Goal: Task Accomplishment & Management: Manage account settings

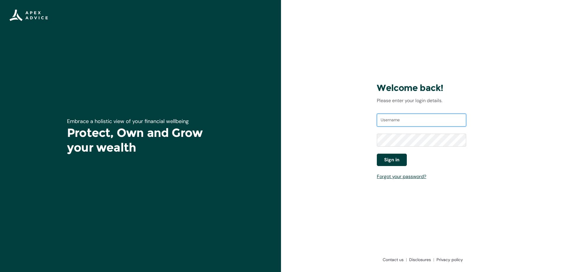
type input "[EMAIL_ADDRESS][DOMAIN_NAME]"
click at [391, 159] on span "Sign in" at bounding box center [391, 159] width 15 height 7
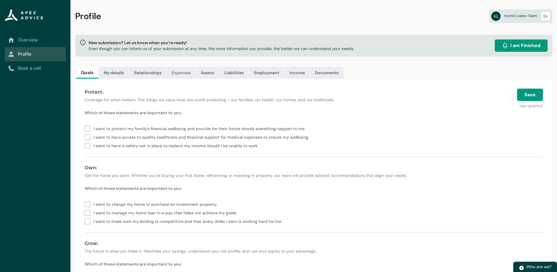
click at [178, 75] on link "Expenses" at bounding box center [181, 73] width 29 height 12
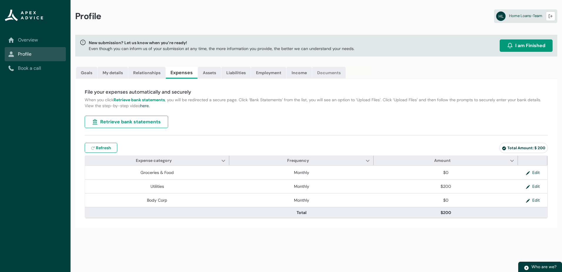
click at [338, 76] on link "Documents" at bounding box center [329, 73] width 34 height 12
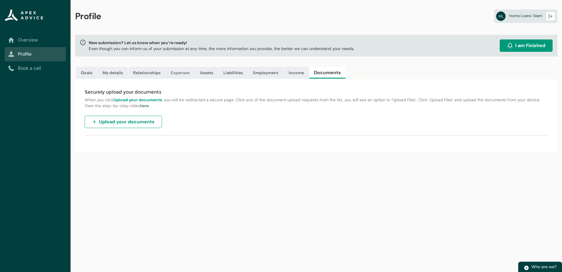
click at [178, 73] on link "Expenses" at bounding box center [180, 73] width 29 height 12
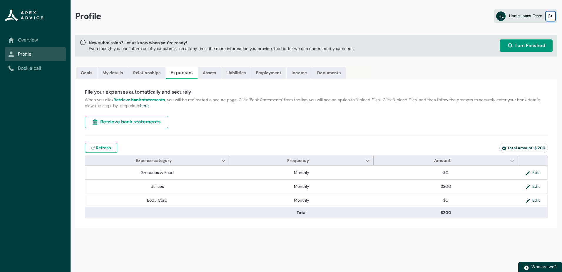
drag, startPoint x: 234, startPoint y: 2, endPoint x: 552, endPoint y: 15, distance: 317.7
click at [552, 15] on lightning-primitive-icon "button" at bounding box center [550, 16] width 4 height 4
